Goal: Task Accomplishment & Management: Manage account settings

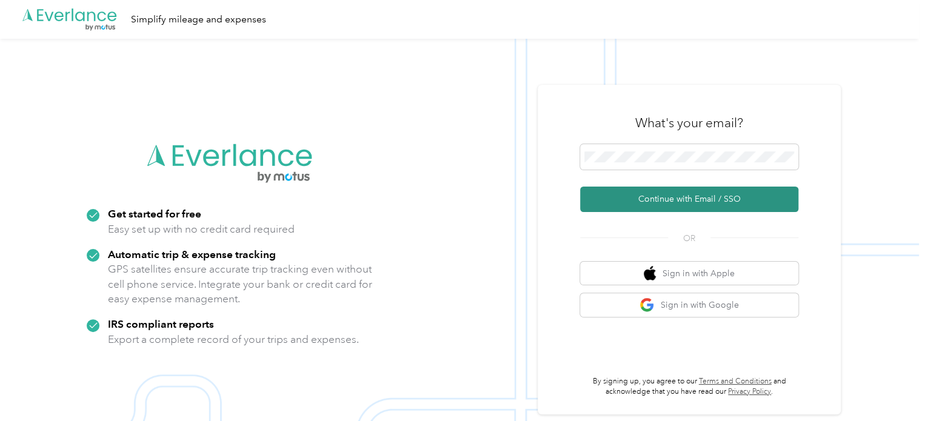
click at [666, 194] on button "Continue with Email / SSO" at bounding box center [689, 199] width 218 height 25
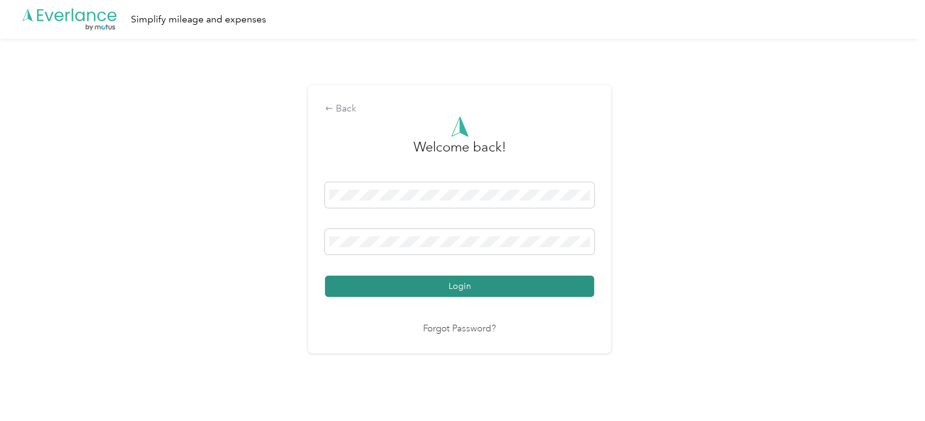
click at [412, 289] on button "Login" at bounding box center [459, 286] width 269 height 21
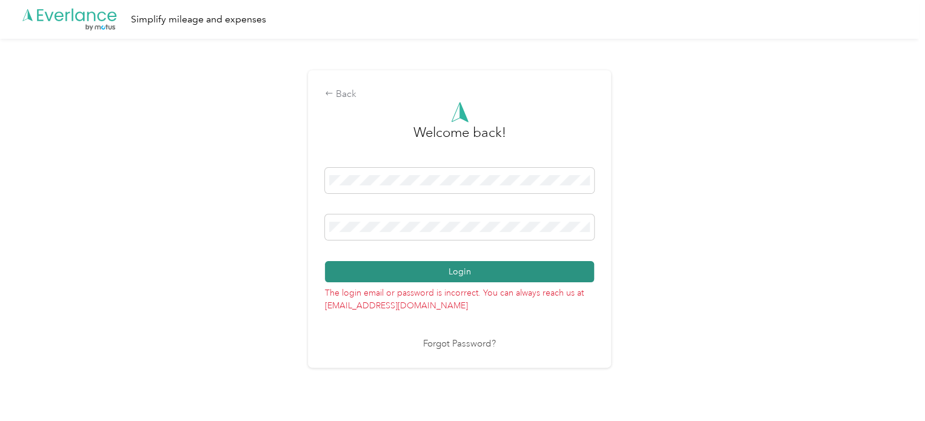
click at [480, 272] on button "Login" at bounding box center [459, 271] width 269 height 21
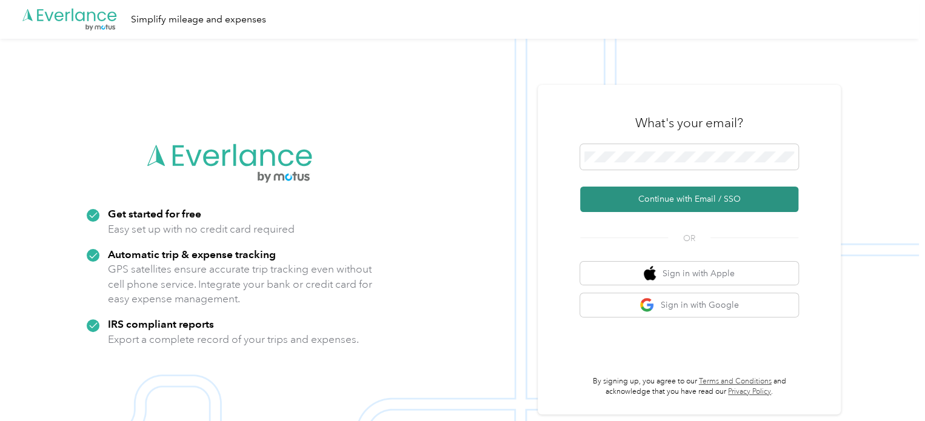
click at [691, 203] on button "Continue with Email / SSO" at bounding box center [689, 199] width 218 height 25
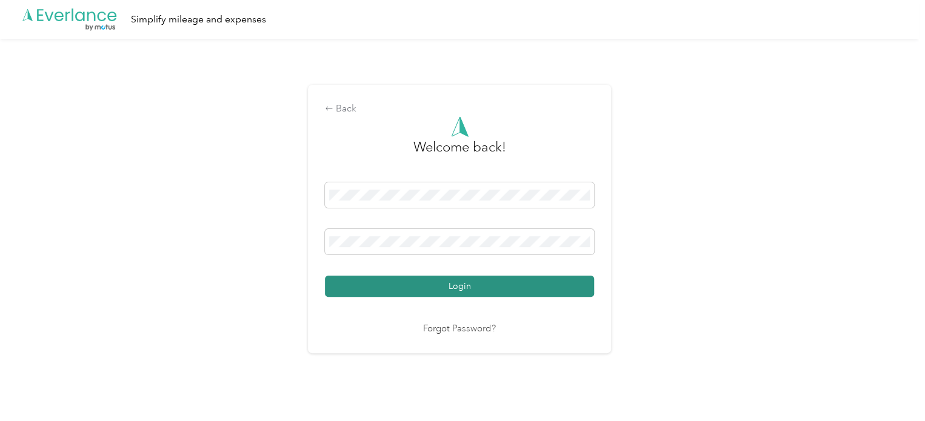
click at [397, 282] on button "Login" at bounding box center [459, 286] width 269 height 21
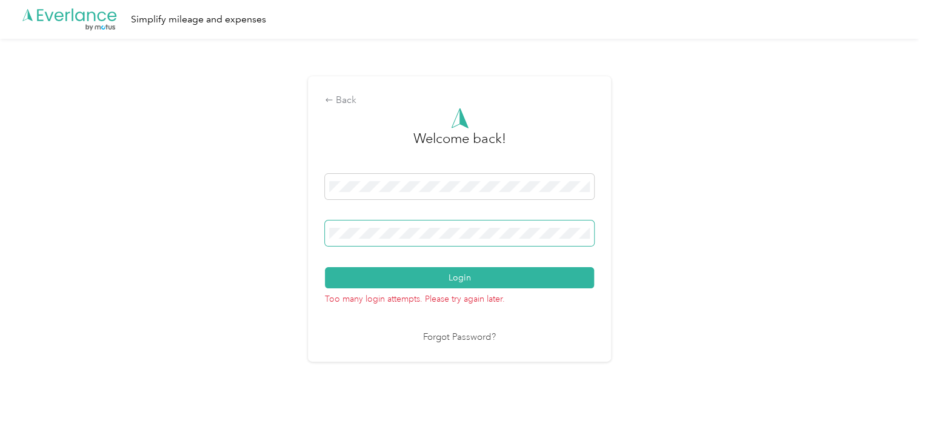
click at [231, 255] on div "Back Welcome back! Login Too many login attempts. Please try again later. Forgo…" at bounding box center [459, 224] width 919 height 371
click at [325, 267] on button "Login" at bounding box center [459, 277] width 269 height 21
click at [465, 329] on div "Welcome back! Login Too many login attempts. Please try again later. Forgot Pas…" at bounding box center [459, 226] width 269 height 237
click at [325, 267] on button "Login" at bounding box center [459, 277] width 269 height 21
click at [334, 281] on button "Login" at bounding box center [459, 277] width 269 height 21
